Goal: Communication & Community: Answer question/provide support

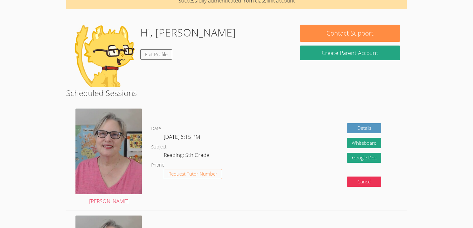
scroll to position [37, 0]
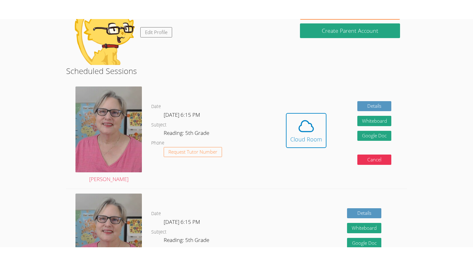
scroll to position [77, 0]
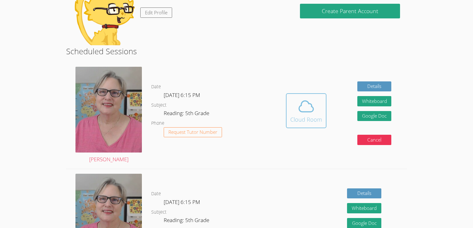
click at [298, 107] on icon at bounding box center [306, 106] width 17 height 17
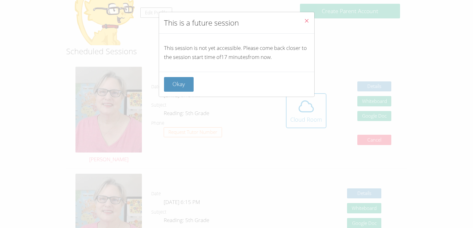
click at [307, 20] on icon "Close" at bounding box center [306, 20] width 5 height 5
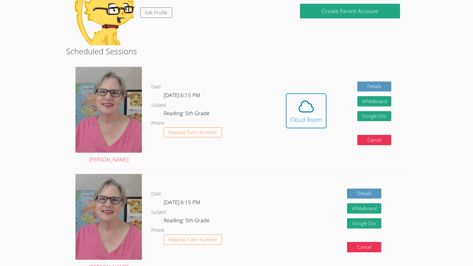
click at [309, 146] on div "Hidden Cloud Room Details Whiteboard Hidden Google Doc Cancel" at bounding box center [339, 115] width 136 height 107
click at [298, 114] on icon at bounding box center [306, 106] width 17 height 17
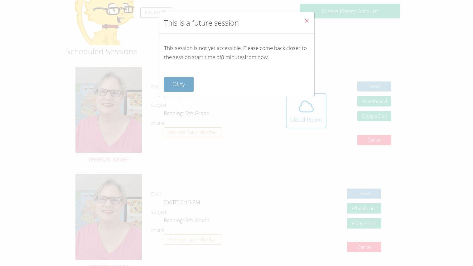
click at [191, 88] on button "Okay" at bounding box center [179, 84] width 30 height 15
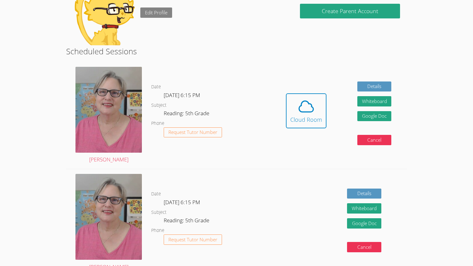
click at [148, 8] on link "Edit Profile" at bounding box center [156, 12] width 32 height 10
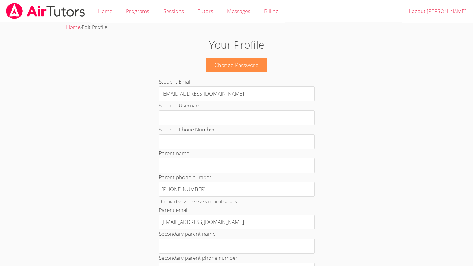
scroll to position [262, 0]
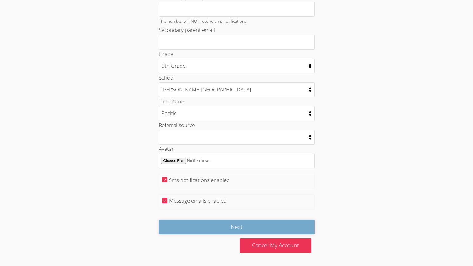
click at [263, 228] on input "Next" at bounding box center [237, 227] width 156 height 15
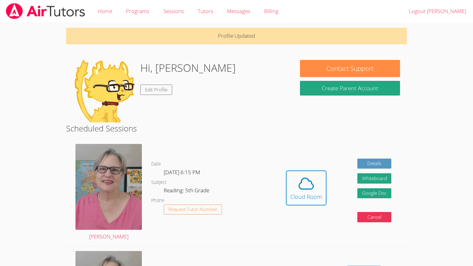
click at [232, 39] on p "Profile Updated" at bounding box center [236, 36] width 341 height 17
click at [251, 37] on p "Profile Updated" at bounding box center [236, 36] width 341 height 17
click at [107, 14] on link "Home" at bounding box center [105, 11] width 28 height 23
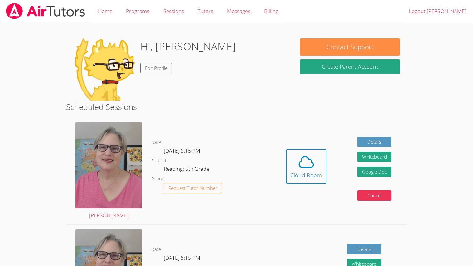
click at [257, 43] on div "Hi, Ramon Edit Profile" at bounding box center [179, 69] width 213 height 62
click at [369, 143] on link "Details" at bounding box center [375, 142] width 34 height 10
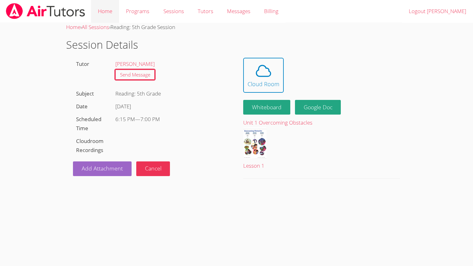
click at [100, 14] on link "Home" at bounding box center [105, 11] width 28 height 23
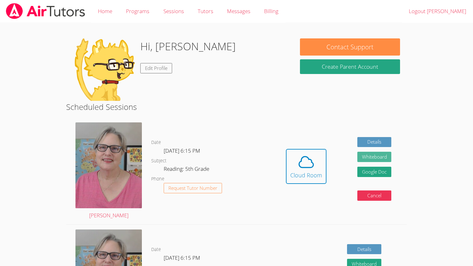
click at [376, 156] on button "Whiteboard" at bounding box center [375, 157] width 34 height 10
click at [311, 163] on icon at bounding box center [306, 161] width 17 height 17
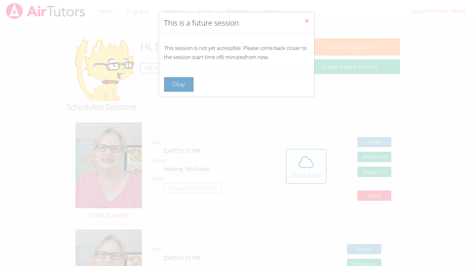
click at [185, 91] on button "Okay" at bounding box center [179, 84] width 30 height 15
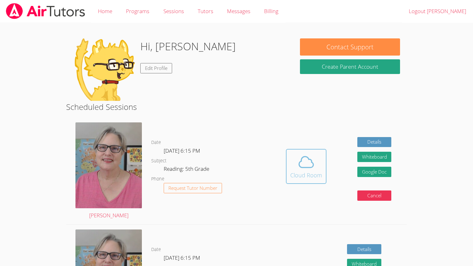
click at [308, 160] on icon at bounding box center [306, 161] width 17 height 17
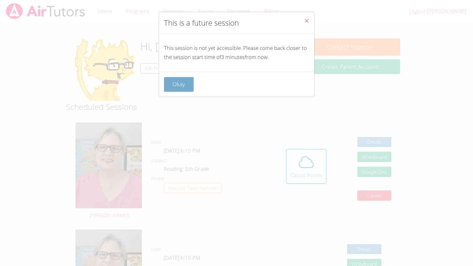
click at [179, 92] on button "Okay" at bounding box center [179, 84] width 30 height 15
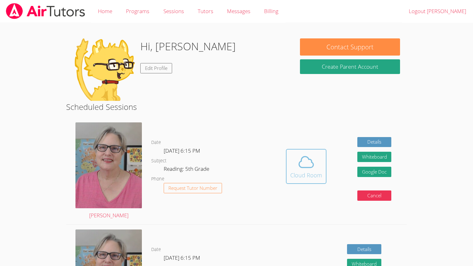
click at [304, 160] on icon at bounding box center [306, 161] width 17 height 17
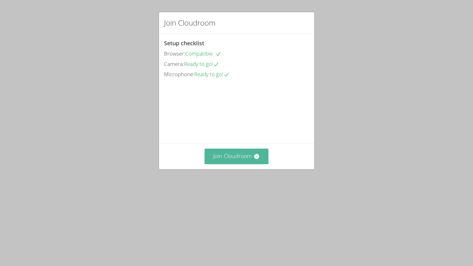
click at [251, 164] on button "Join Cloudroom" at bounding box center [237, 156] width 64 height 15
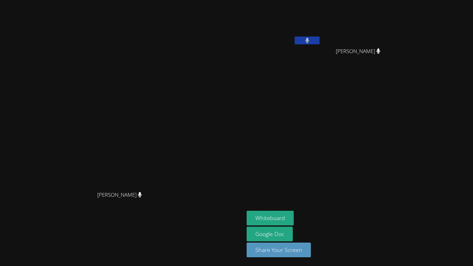
click at [473, 254] on div "Nola Dorman Nola Dorman Ramon Magallon Eliana Andrade Eliana Andrade Whiteboard…" at bounding box center [236, 133] width 473 height 266
click at [76, 79] on video at bounding box center [123, 120] width 94 height 135
click at [370, 127] on aside "Ramon Magallon Eliana Andrade Eliana Andrade Whiteboard Google Doc Share Your S…" at bounding box center [322, 133] width 156 height 266
click at [320, 37] on button at bounding box center [307, 41] width 25 height 8
click at [320, 38] on button at bounding box center [307, 41] width 25 height 8
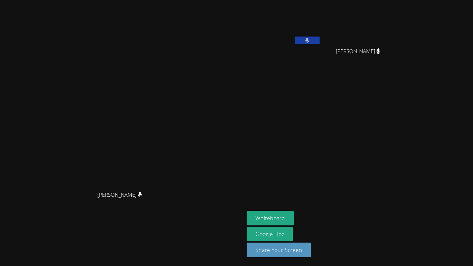
click at [321, 61] on div "Ramon Magallon" at bounding box center [284, 35] width 74 height 67
click at [321, 67] on div "Ramon Magallon" at bounding box center [284, 35] width 74 height 67
click at [384, 73] on aside "Ramon Magallon Eliana Andrade Eliana Andrade Whiteboard Google Doc Share Your S…" at bounding box center [322, 133] width 156 height 266
click at [375, 81] on aside "Ramon Magallon Eliana Andrade Eliana Andrade Whiteboard Google Doc Share Your S…" at bounding box center [322, 133] width 156 height 266
click at [365, 95] on aside "Ramon Magallon Eliana Andrade Eliana Andrade Whiteboard Google Doc Share Your S…" at bounding box center [322, 133] width 156 height 266
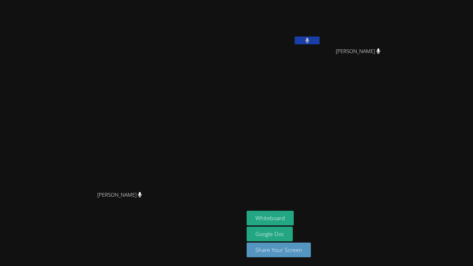
click at [366, 101] on aside "Ramon Magallon Eliana Andrade Eliana Andrade Whiteboard Google Doc Share Your S…" at bounding box center [322, 133] width 156 height 266
click at [320, 42] on button at bounding box center [307, 41] width 25 height 8
click at [321, 55] on div "Ramon Magallon" at bounding box center [284, 35] width 74 height 67
click at [394, 68] on div "Eliana Andrade" at bounding box center [361, 56] width 74 height 25
click at [398, 16] on video at bounding box center [361, 23] width 74 height 42
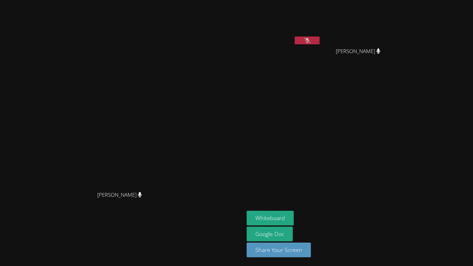
click at [352, 71] on aside "Ramon Magallon Eliana Andrade Eliana Andrade Whiteboard Google Doc Share Your S…" at bounding box center [322, 133] width 156 height 266
click at [394, 8] on video at bounding box center [361, 23] width 74 height 42
click at [331, 115] on aside "Ramon Magallon Eliana Andrade Eliana Andrade Whiteboard Google Doc Share Your S…" at bounding box center [322, 133] width 156 height 266
click at [327, 125] on aside "Ramon Magallon Eliana Andrade Eliana Andrade Whiteboard Google Doc Share Your S…" at bounding box center [322, 133] width 156 height 266
click at [316, 115] on aside "Ramon Magallon Eliana Andrade Eliana Andrade Whiteboard Google Doc Share Your S…" at bounding box center [322, 133] width 156 height 266
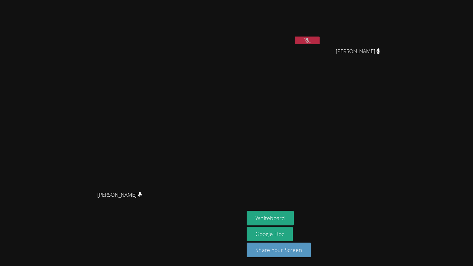
click at [320, 43] on button at bounding box center [307, 41] width 25 height 8
click at [320, 37] on button at bounding box center [307, 41] width 25 height 8
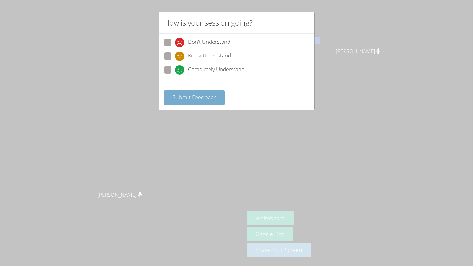
click at [168, 94] on button "Submit Feedback" at bounding box center [194, 97] width 61 height 15
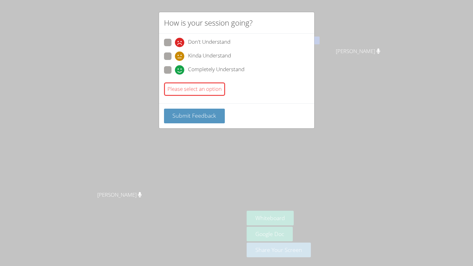
click at [172, 45] on label "Don't Understand" at bounding box center [197, 43] width 66 height 8
click at [175, 44] on input "Don't Understand" at bounding box center [177, 41] width 5 height 5
radio input "true"
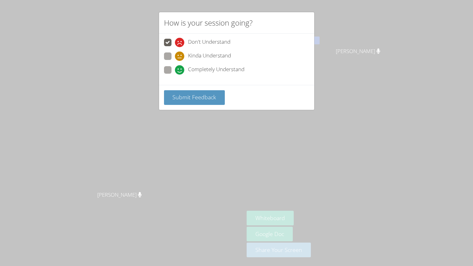
click at [175, 75] on span at bounding box center [175, 75] width 0 height 0
click at [175, 70] on input "Completely Understand" at bounding box center [177, 68] width 5 height 5
radio input "true"
click at [166, 102] on button "Submit Feedback" at bounding box center [194, 97] width 61 height 15
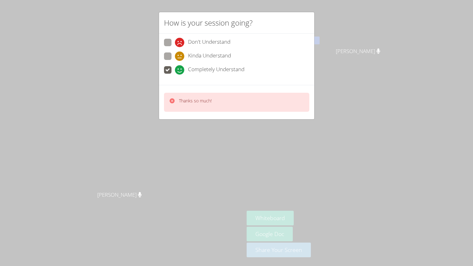
click at [91, 62] on div "How is your session going? Don't Understand Kinda Understand Completely Underst…" at bounding box center [236, 133] width 473 height 266
click at [84, 73] on div "How is your session going? Don't Understand Kinda Understand Completely Underst…" at bounding box center [236, 133] width 473 height 266
click at [56, 113] on div "How is your session going? Don't Understand Kinda Understand Completely Underst…" at bounding box center [236, 133] width 473 height 266
